Goal: Browse casually: Explore the website without a specific task or goal

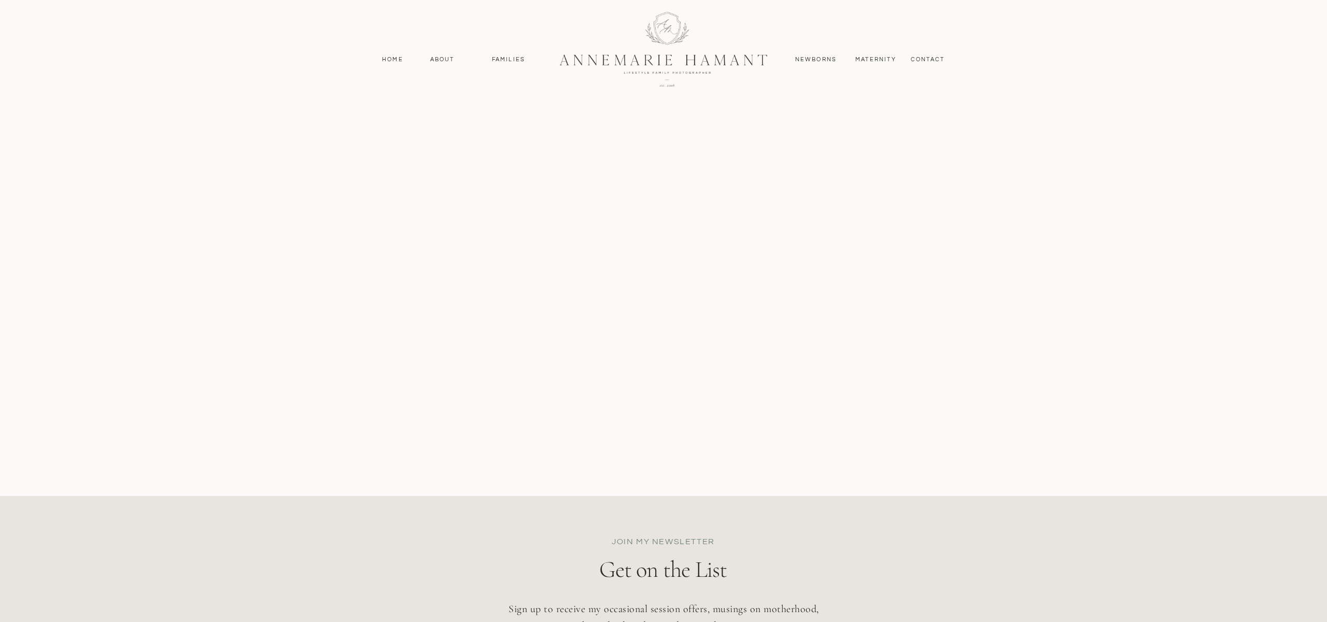
scroll to position [4801, 0]
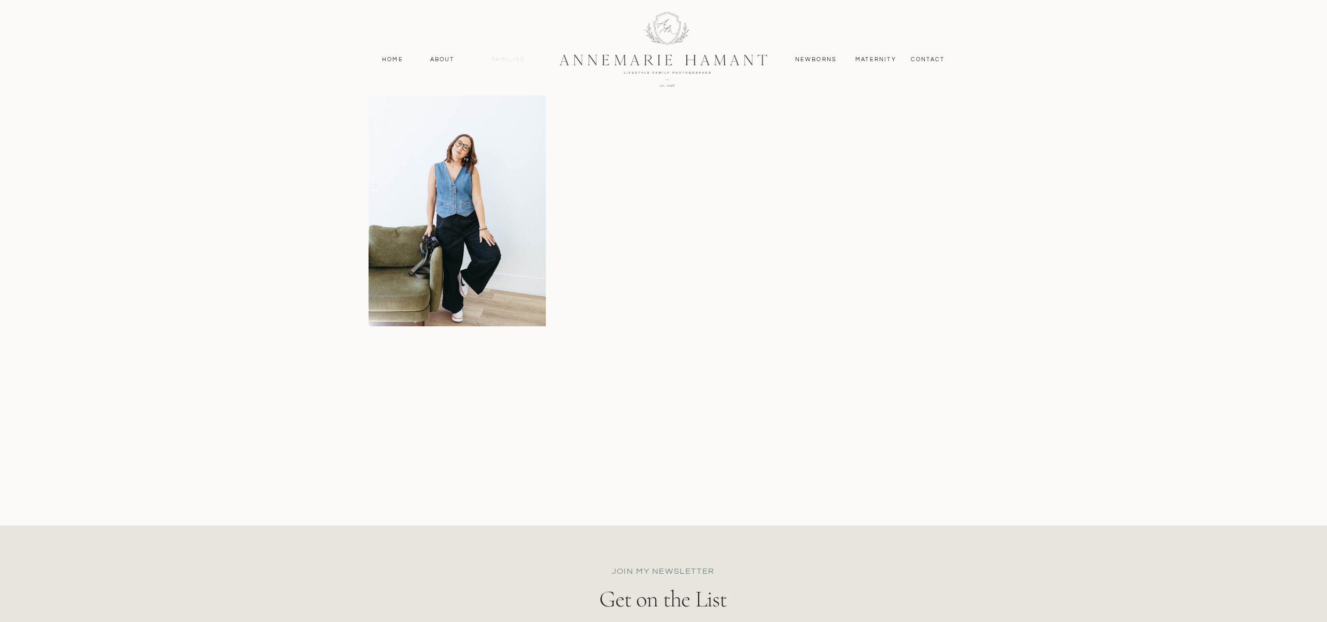
click at [517, 58] on nav "Families" at bounding box center [508, 59] width 47 height 9
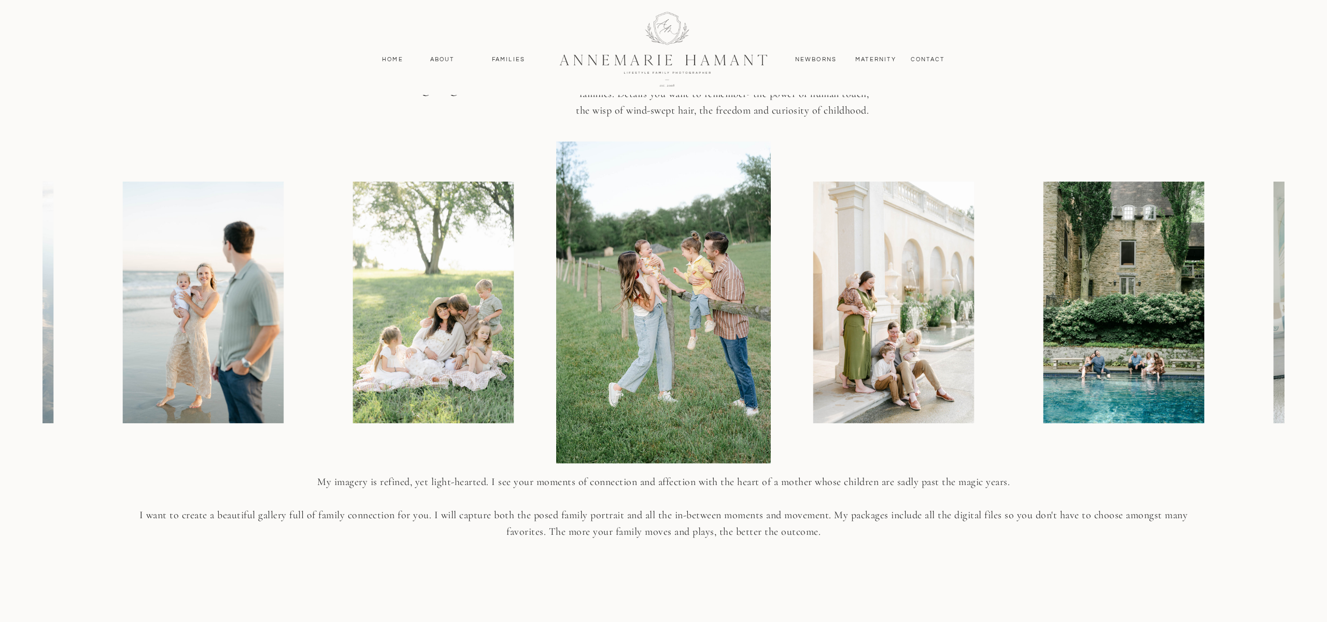
scroll to position [1205, 0]
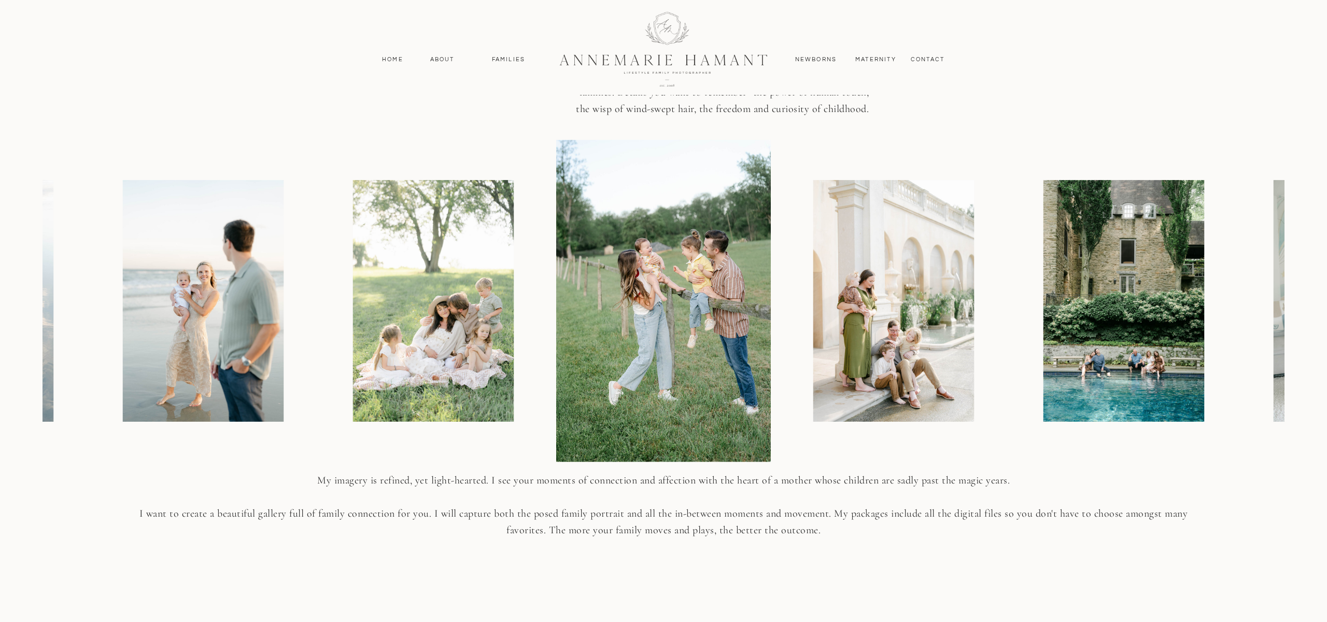
click at [656, 299] on img at bounding box center [663, 300] width 215 height 322
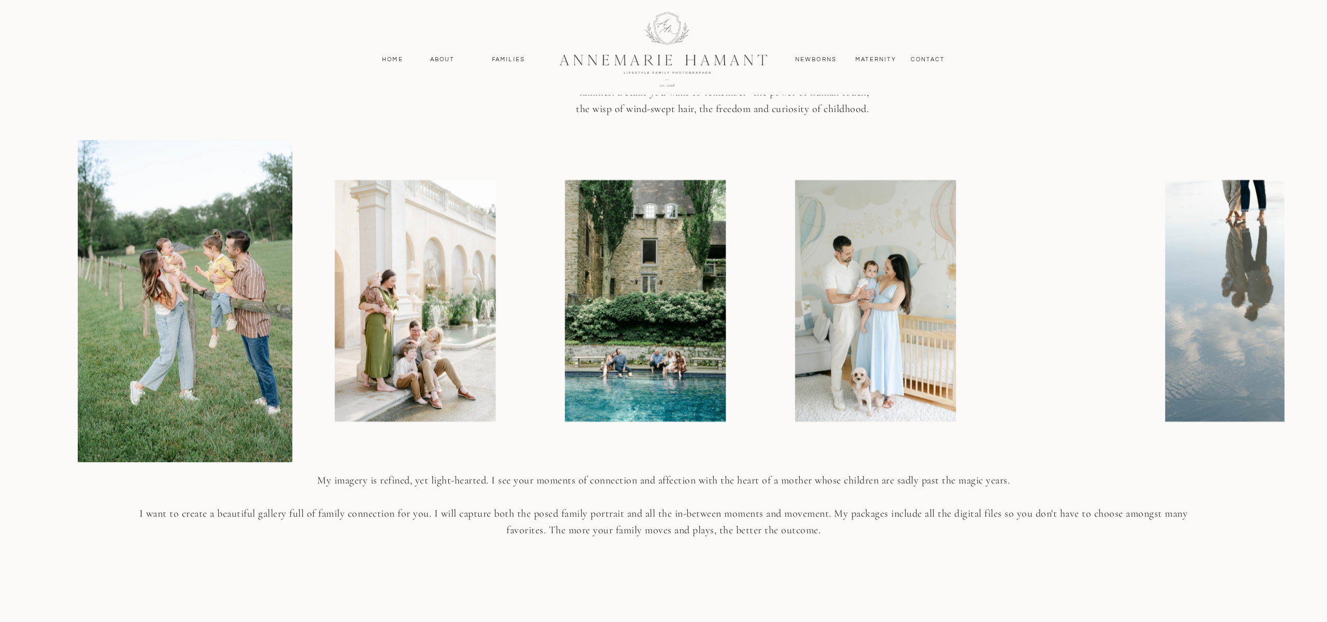
click at [778, 430] on div at bounding box center [699, 300] width 1242 height 322
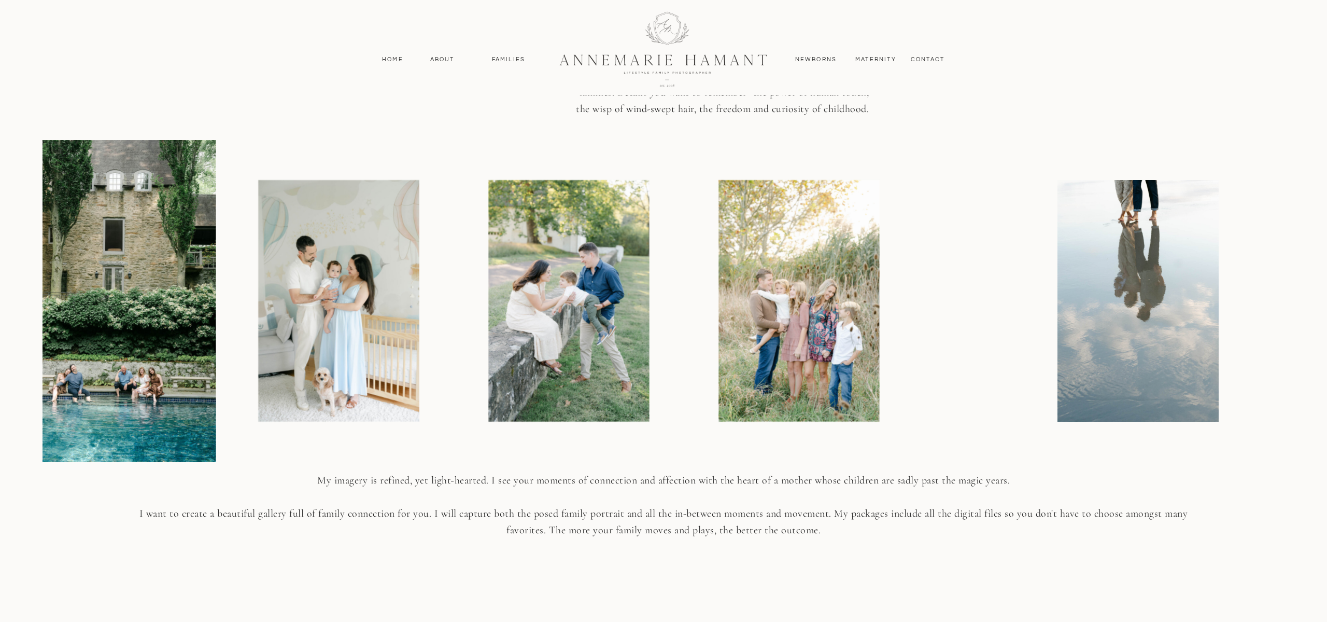
click at [536, 446] on div at bounding box center [162, 300] width 1242 height 322
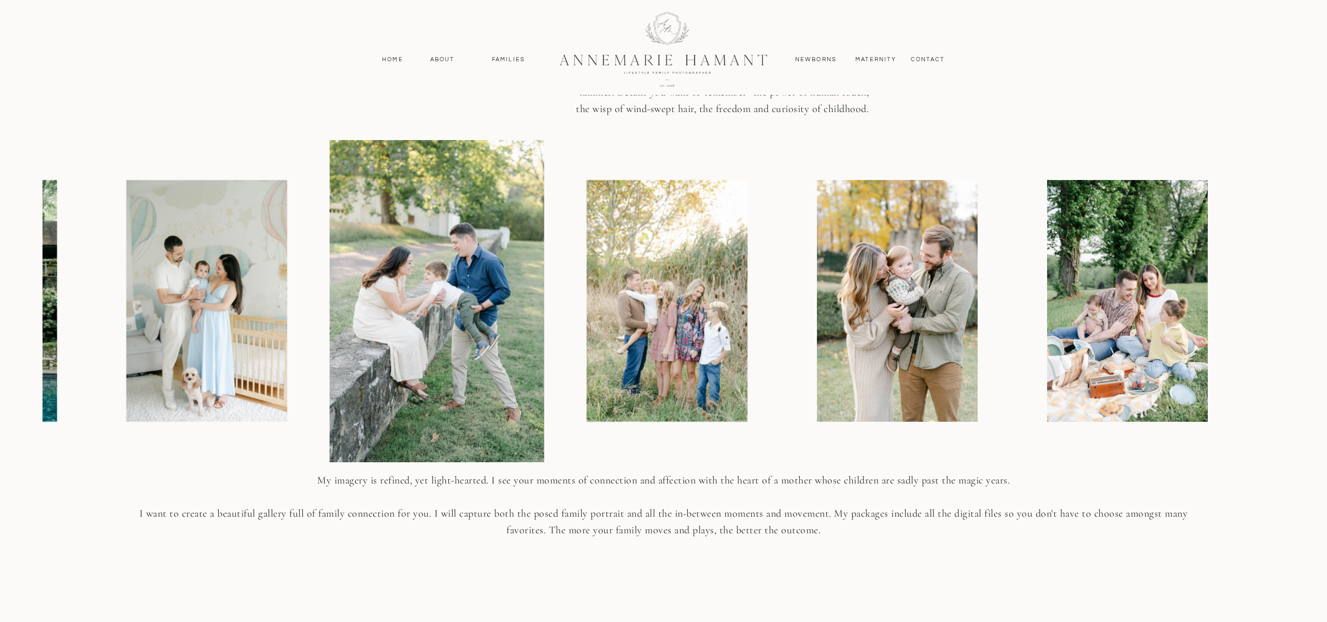
click at [636, 433] on div at bounding box center [30, 300] width 1242 height 322
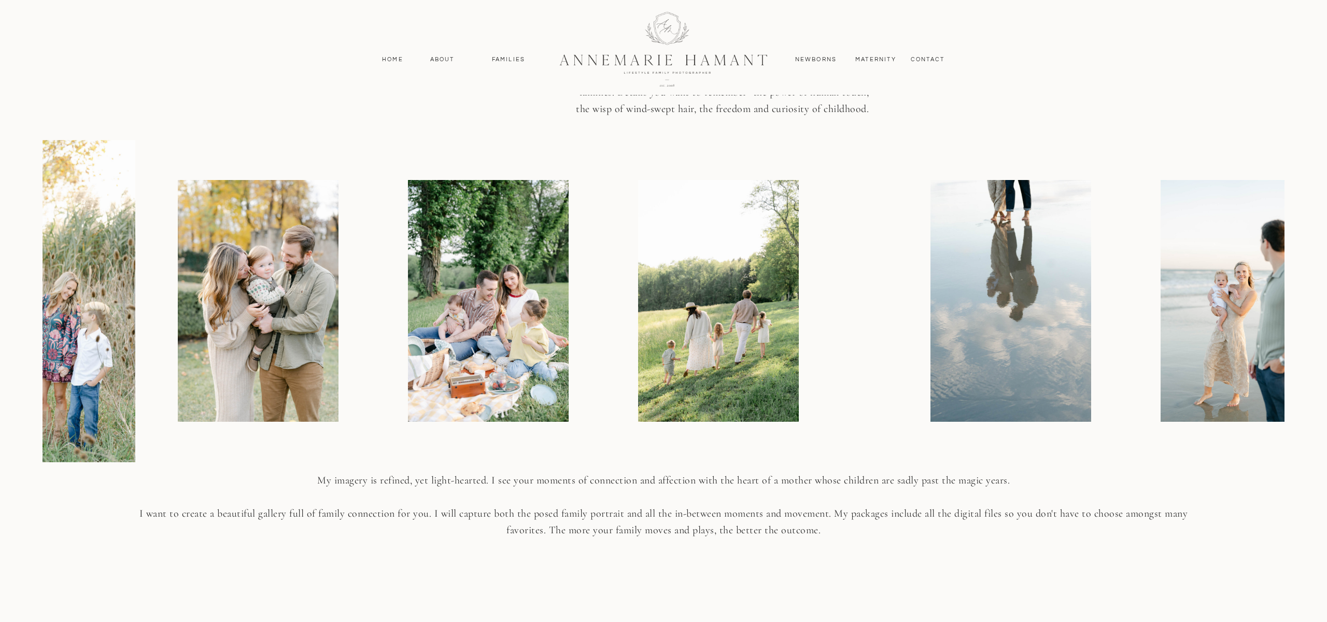
click at [472, 438] on div at bounding box center [664, 300] width 1242 height 322
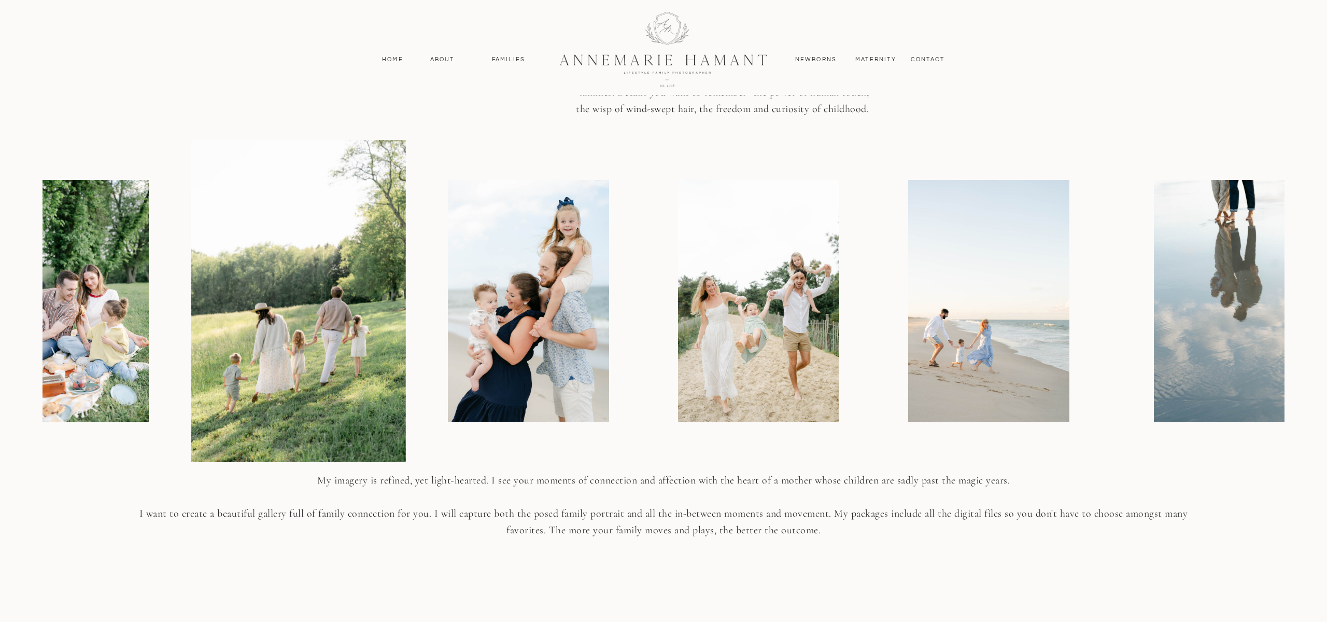
click at [493, 410] on img at bounding box center [529, 301] width 161 height 242
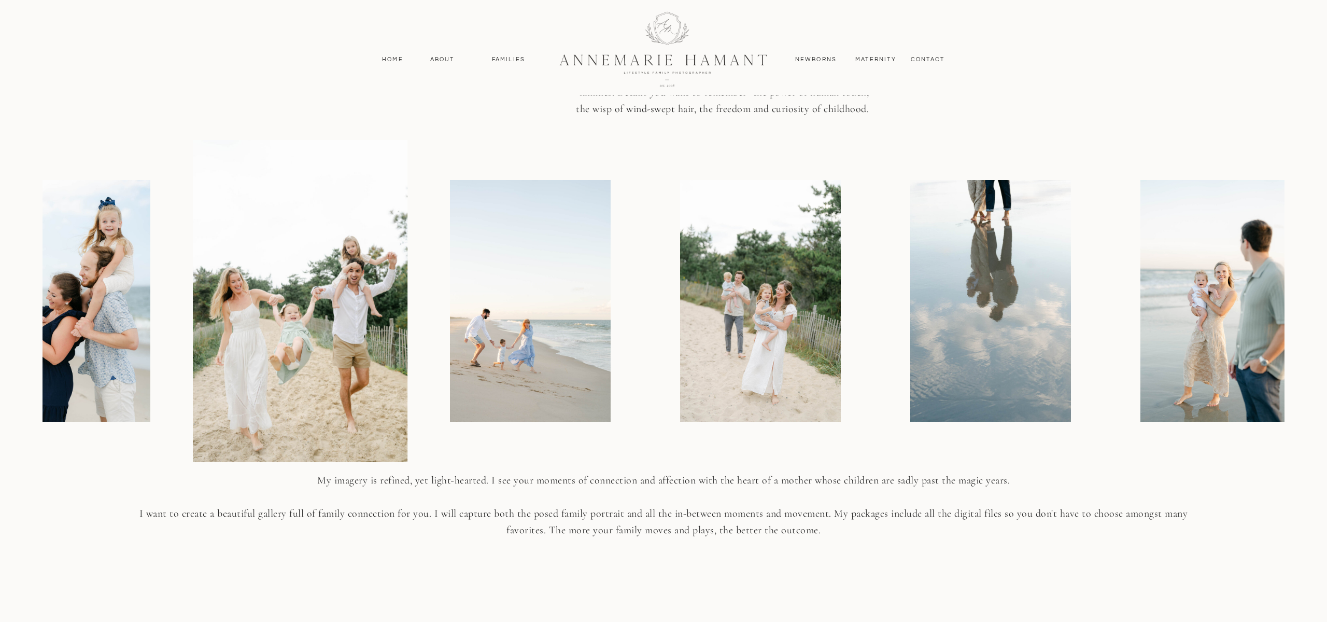
click at [680, 393] on img at bounding box center [760, 301] width 161 height 242
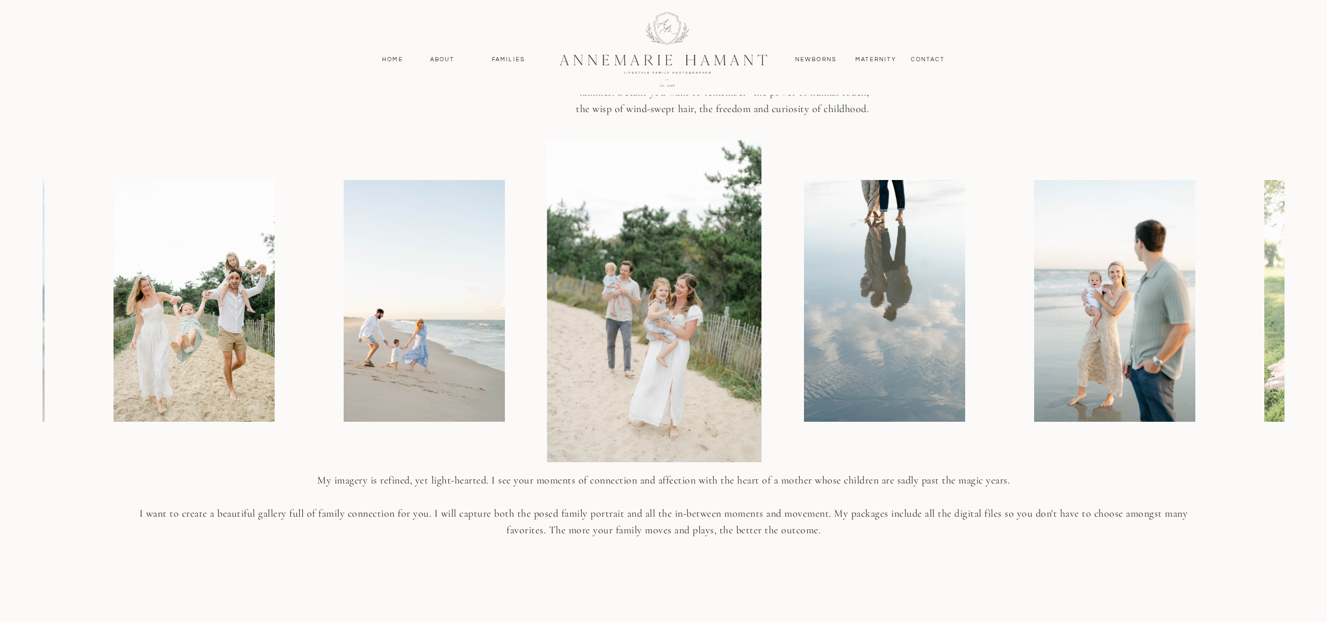
click at [547, 244] on img at bounding box center [654, 300] width 215 height 322
